Goal: Transaction & Acquisition: Purchase product/service

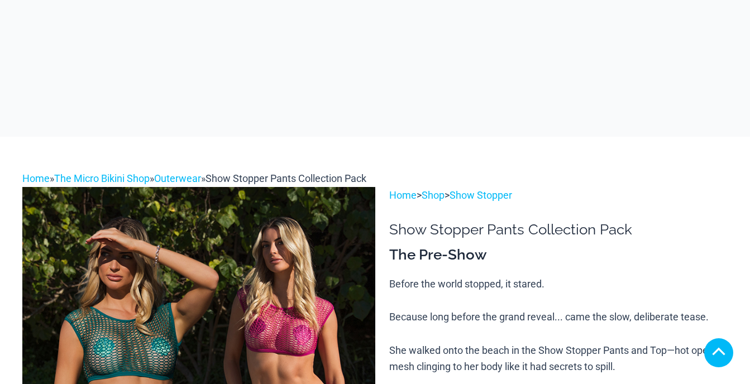
scroll to position [1284, 0]
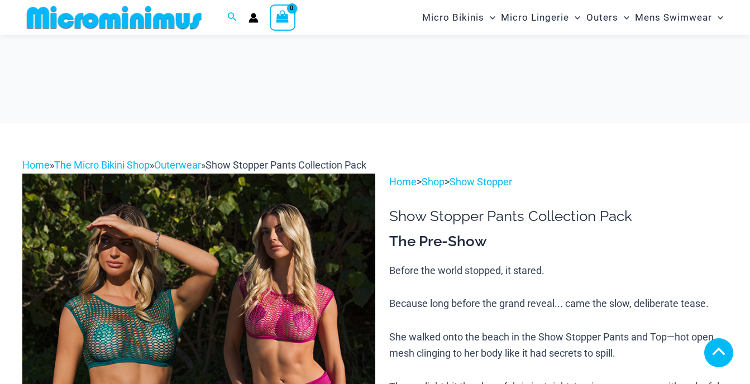
scroll to position [1166, 0]
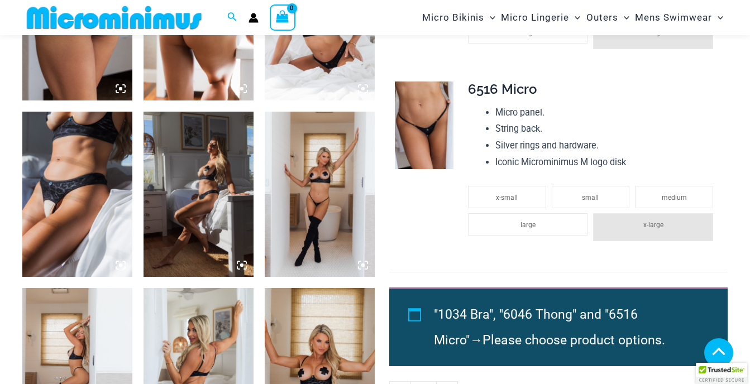
scroll to position [1162, 0]
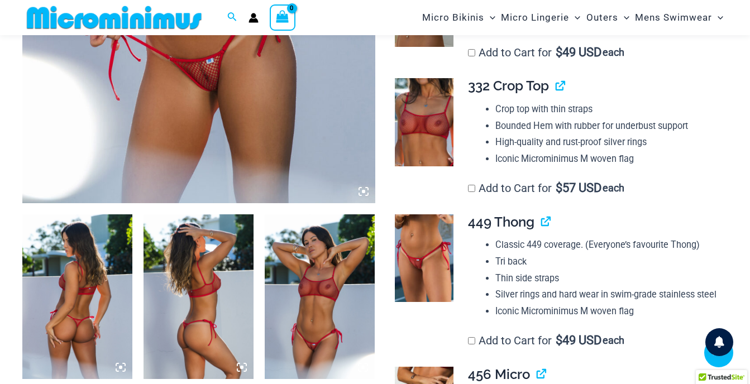
scroll to position [438, 0]
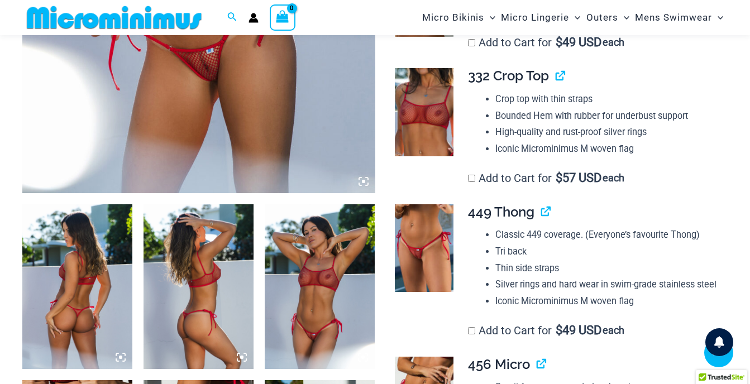
type input "**********"
click at [314, 290] on img at bounding box center [320, 286] width 110 height 165
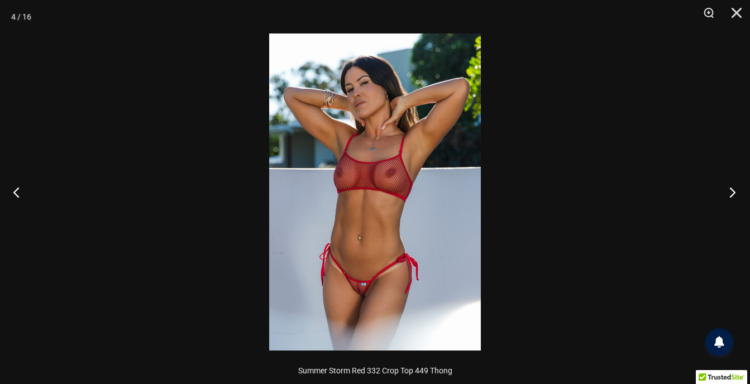
click at [735, 193] on button "Next" at bounding box center [729, 192] width 42 height 56
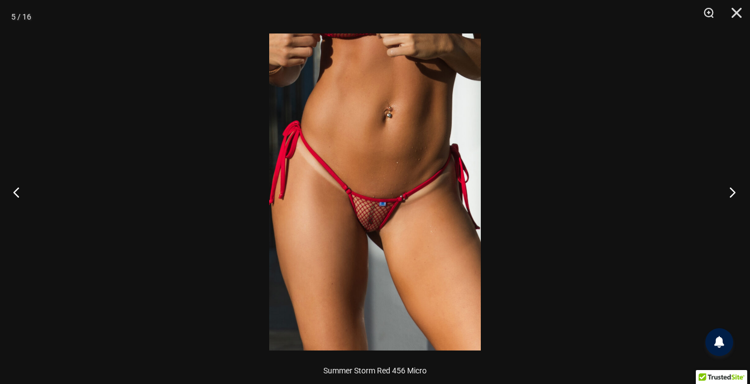
click at [735, 192] on button "Next" at bounding box center [729, 192] width 42 height 56
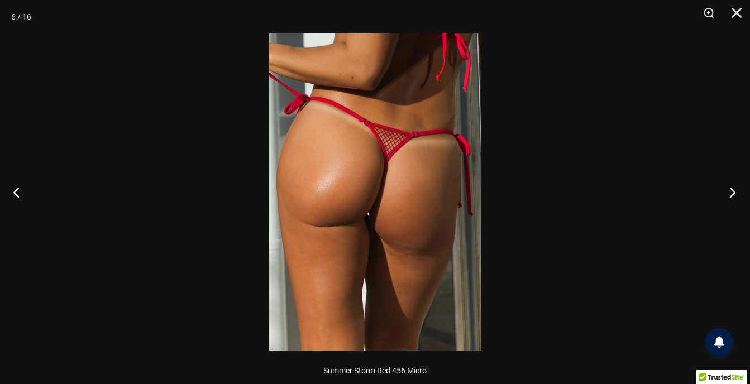
click at [735, 192] on button "Next" at bounding box center [729, 192] width 42 height 56
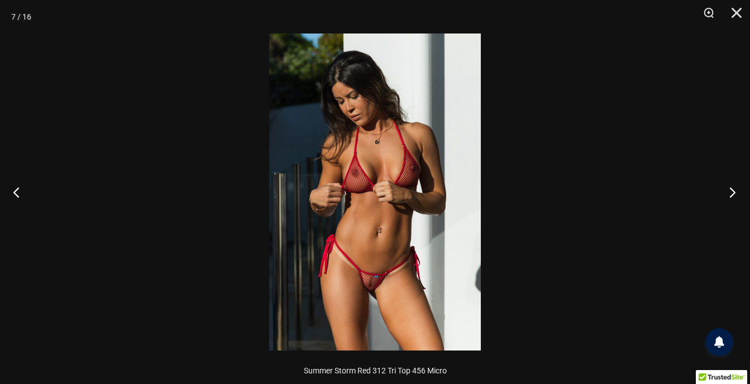
click at [734, 192] on button "Next" at bounding box center [729, 192] width 42 height 56
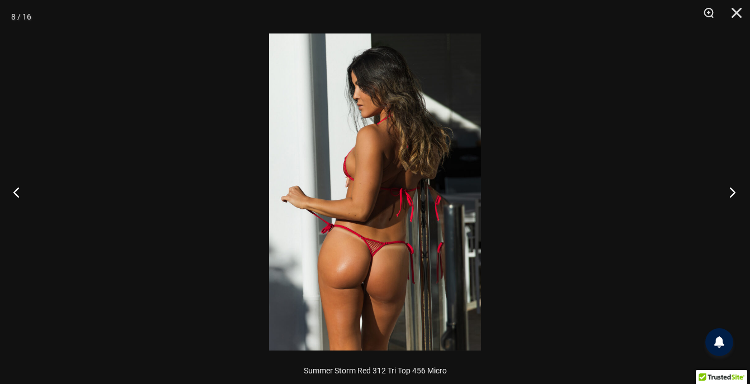
click at [732, 191] on button "Next" at bounding box center [729, 192] width 42 height 56
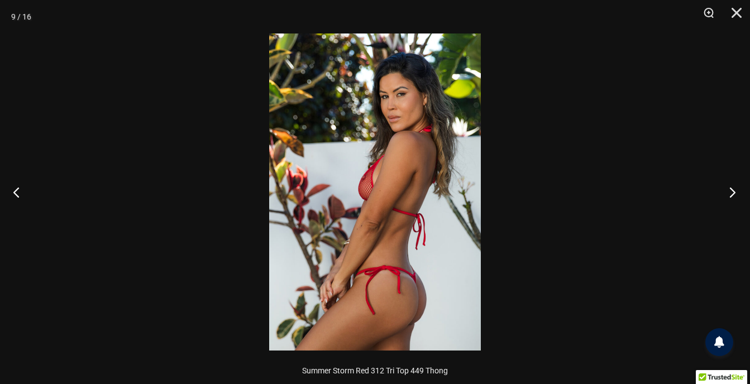
click at [731, 191] on button "Next" at bounding box center [729, 192] width 42 height 56
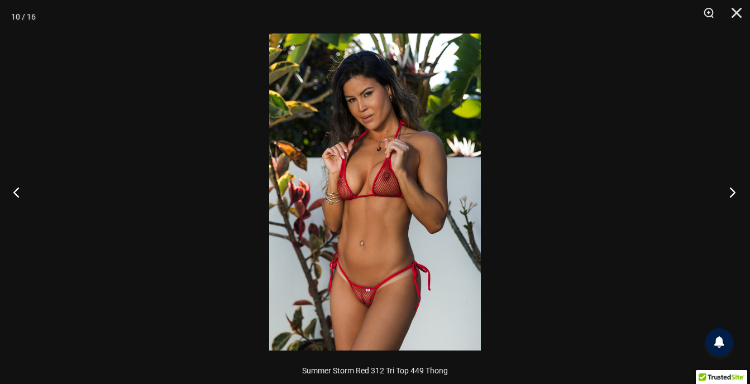
click at [731, 191] on button "Next" at bounding box center [729, 192] width 42 height 56
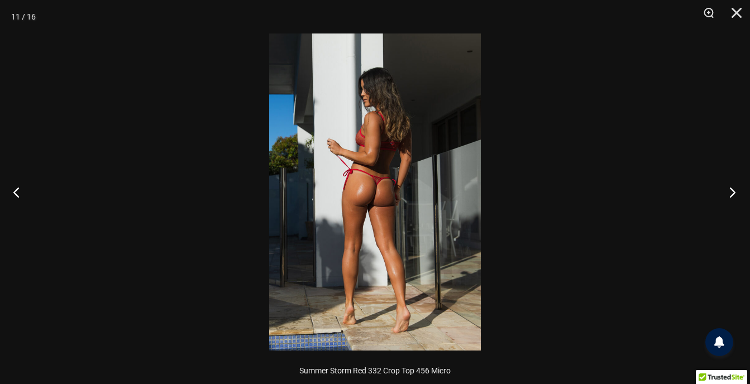
click at [731, 191] on button "Next" at bounding box center [729, 192] width 42 height 56
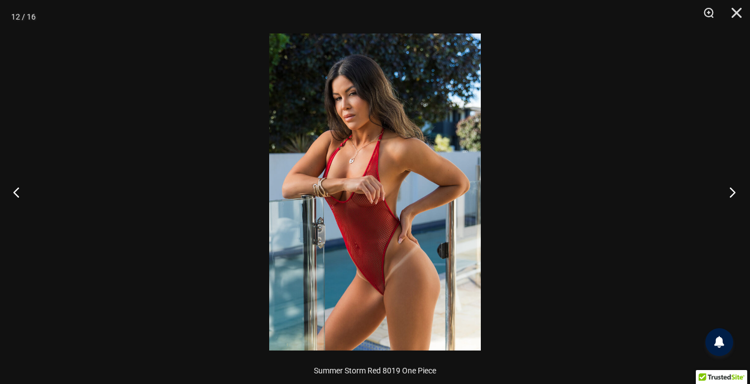
click at [731, 191] on button "Next" at bounding box center [729, 192] width 42 height 56
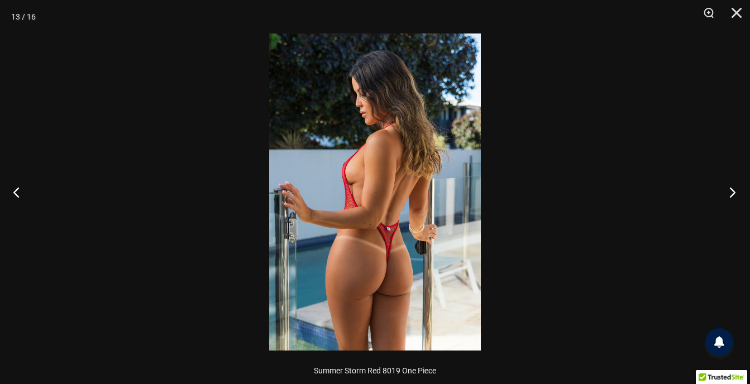
click at [731, 191] on button "Next" at bounding box center [729, 192] width 42 height 56
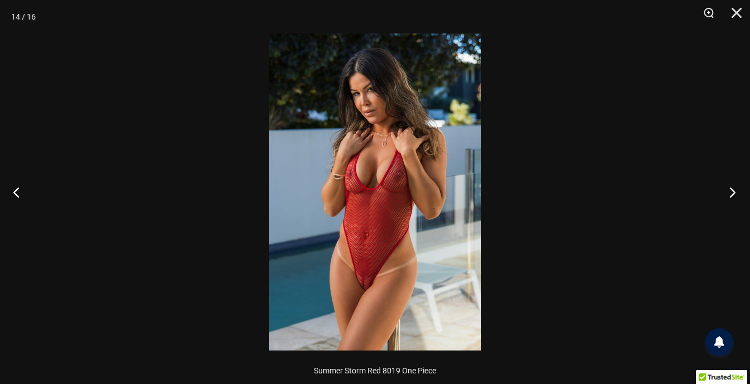
click at [731, 191] on button "Next" at bounding box center [729, 192] width 42 height 56
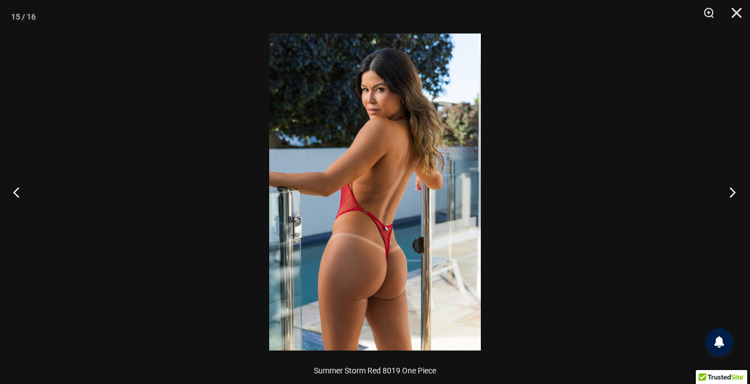
click at [730, 191] on button "Next" at bounding box center [729, 192] width 42 height 56
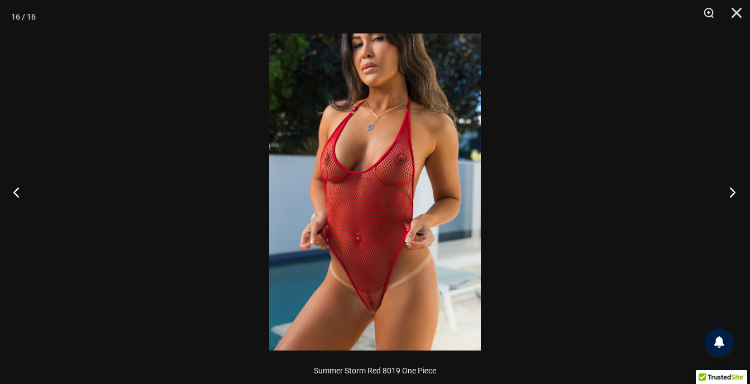
click at [730, 192] on button "Next" at bounding box center [729, 192] width 42 height 56
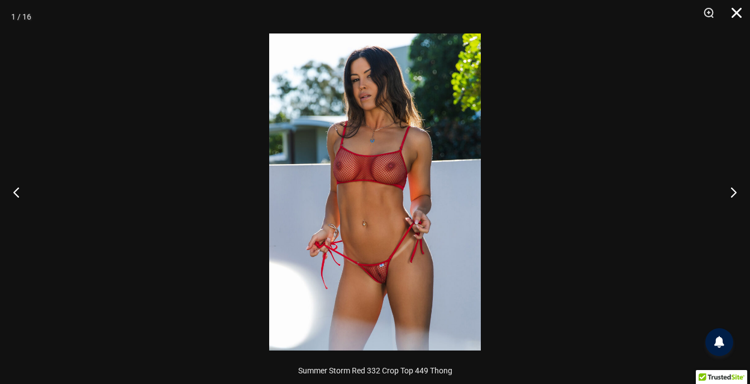
click at [740, 11] on button "Close" at bounding box center [733, 16] width 28 height 33
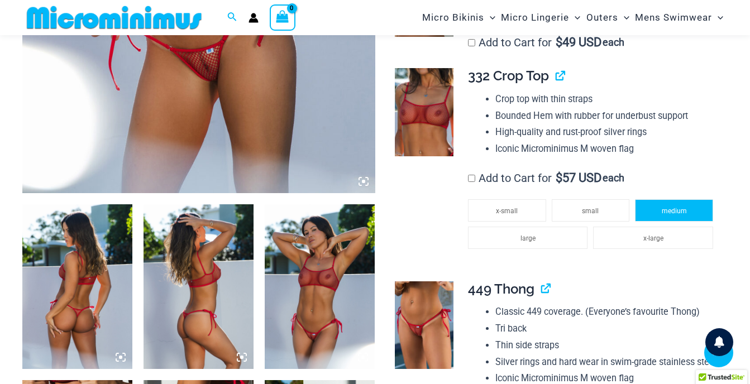
click at [672, 212] on span "medium" at bounding box center [674, 211] width 25 height 8
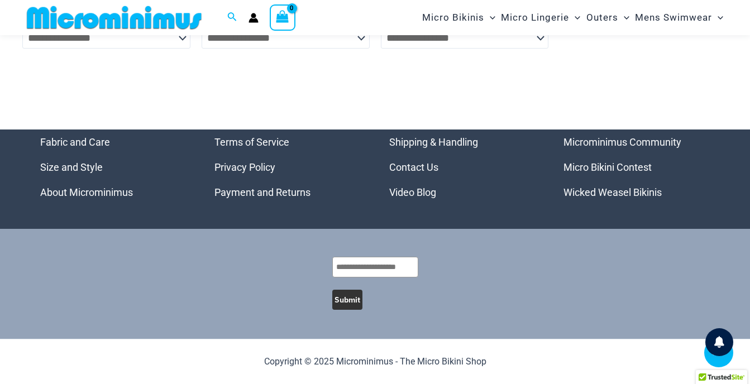
scroll to position [4960, 0]
